Goal: Entertainment & Leisure: Consume media (video, audio)

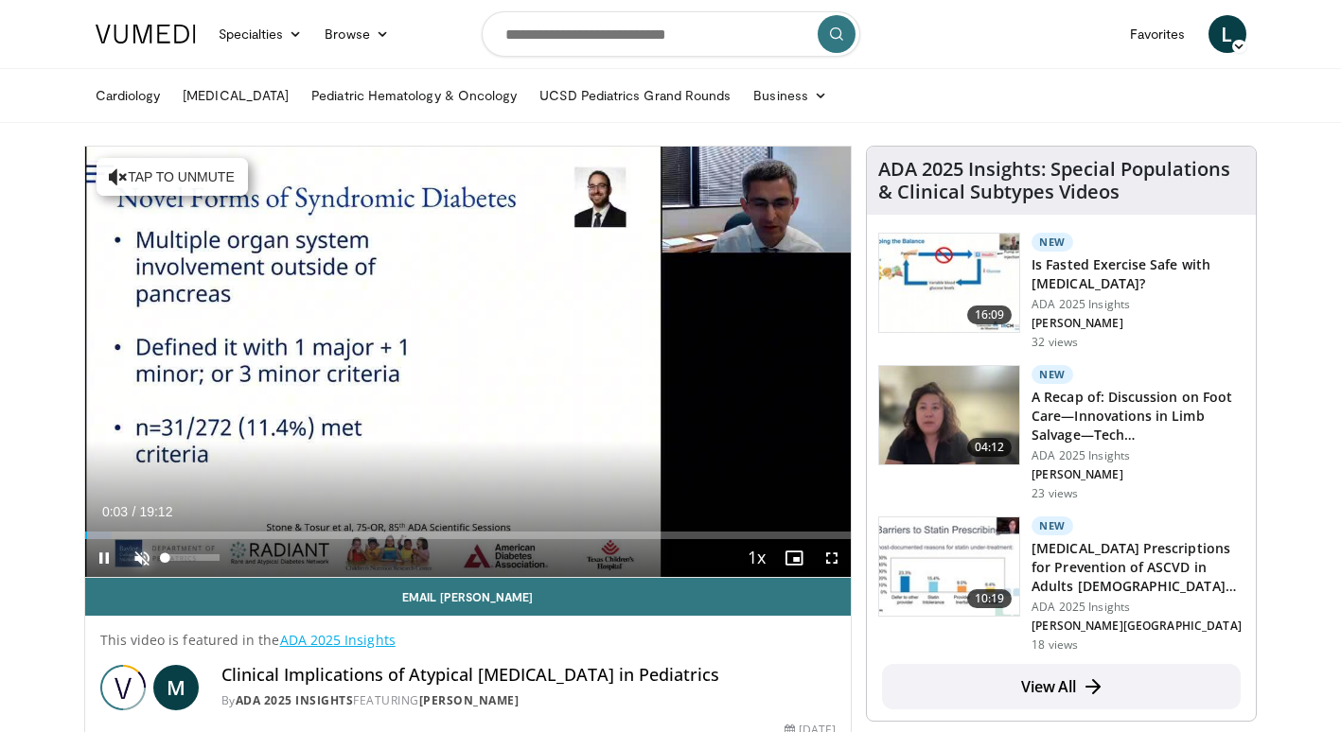
click at [137, 556] on span "Video Player" at bounding box center [142, 558] width 38 height 38
click at [834, 561] on span "Video Player" at bounding box center [832, 558] width 38 height 38
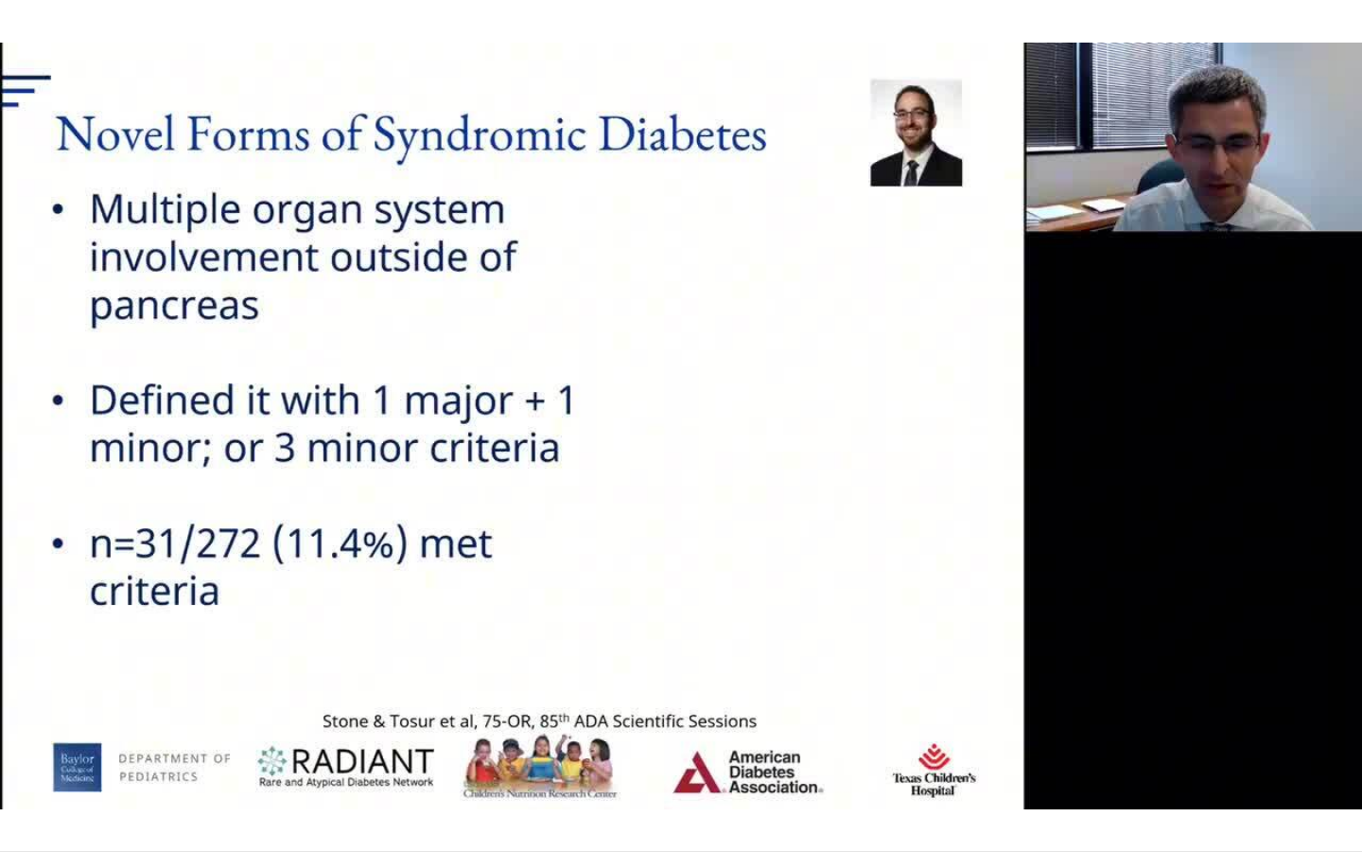
click at [837, 631] on div "10 seconds Tap to unmute" at bounding box center [681, 425] width 1362 height 851
